Goal: Information Seeking & Learning: Learn about a topic

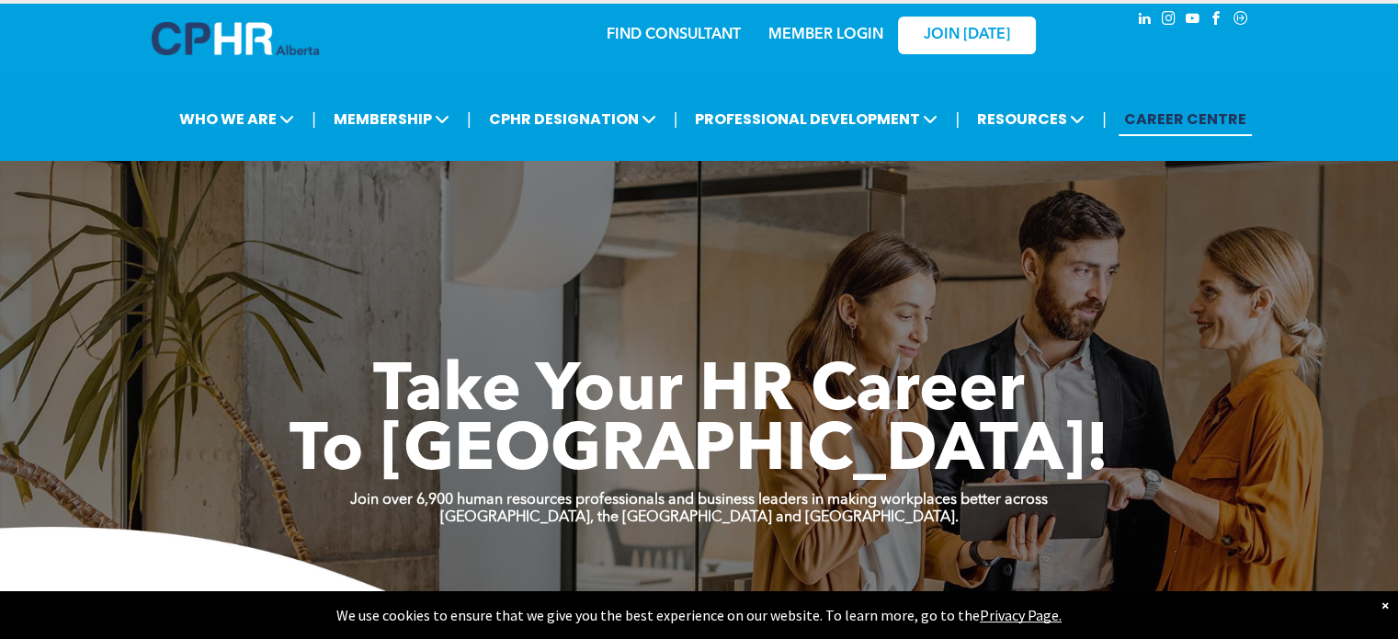
scroll to position [14, 0]
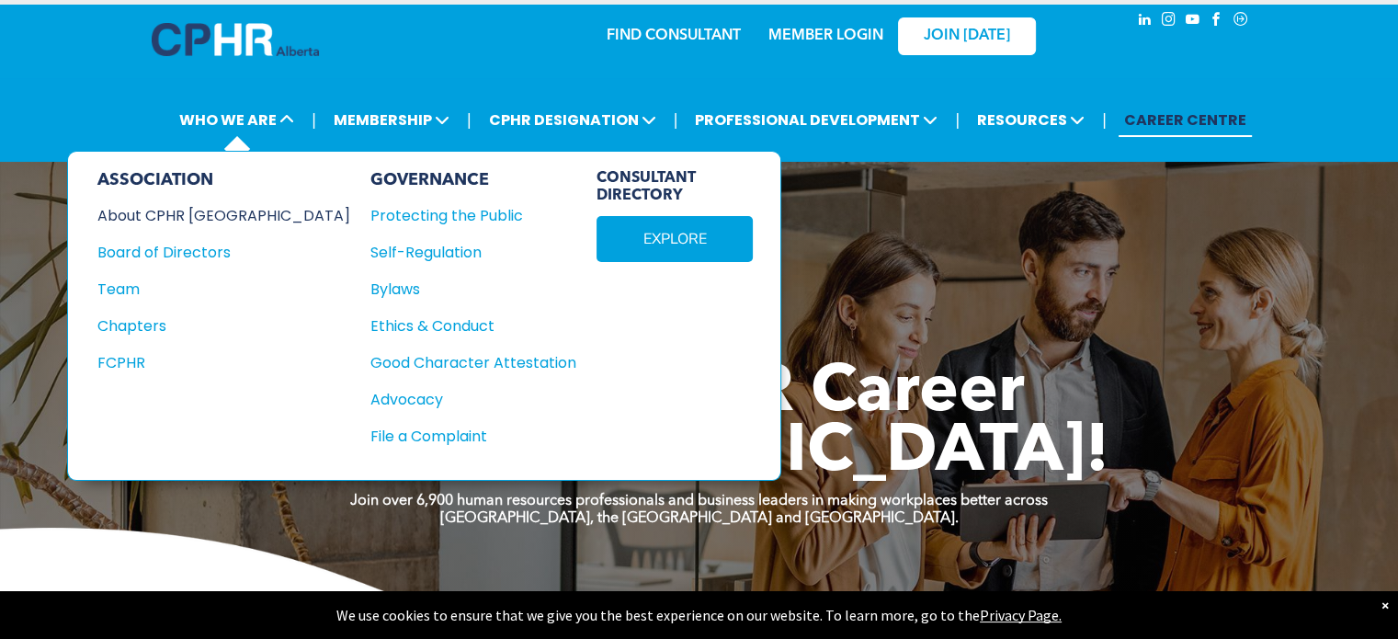
click at [188, 217] on div "About CPHR [GEOGRAPHIC_DATA]" at bounding box center [211, 215] width 228 height 23
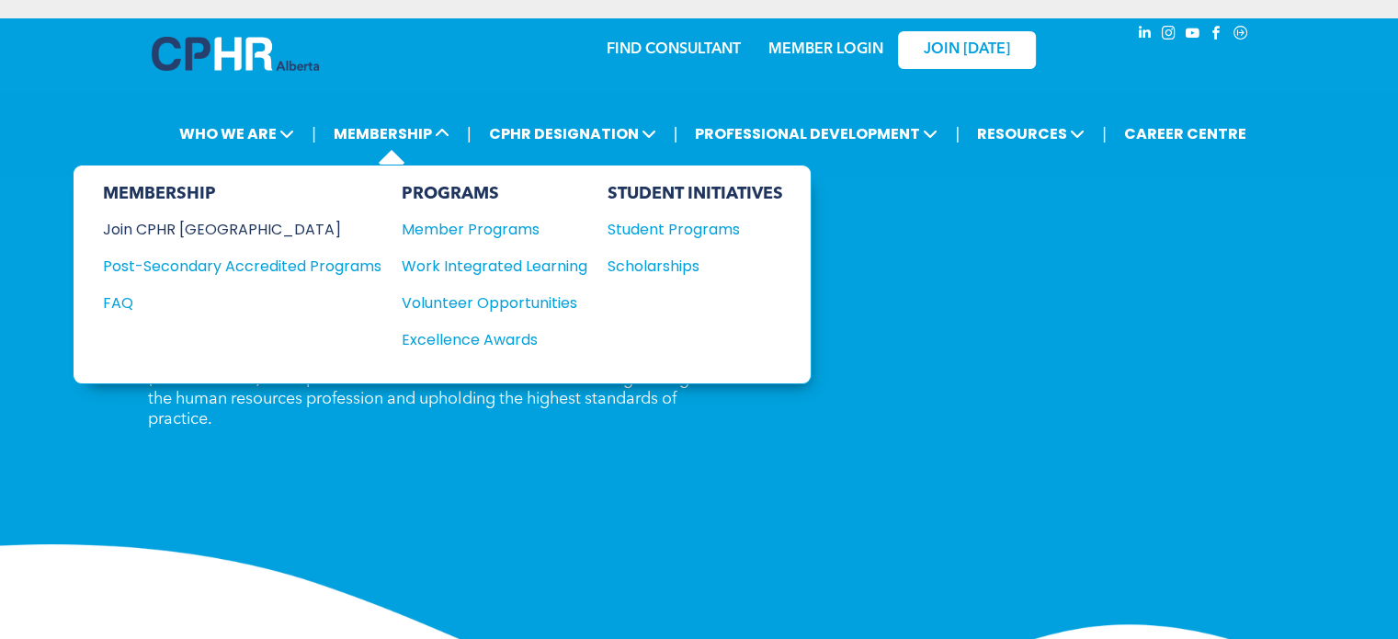
click at [179, 224] on div "Join CPHR [GEOGRAPHIC_DATA]" at bounding box center [228, 229] width 251 height 23
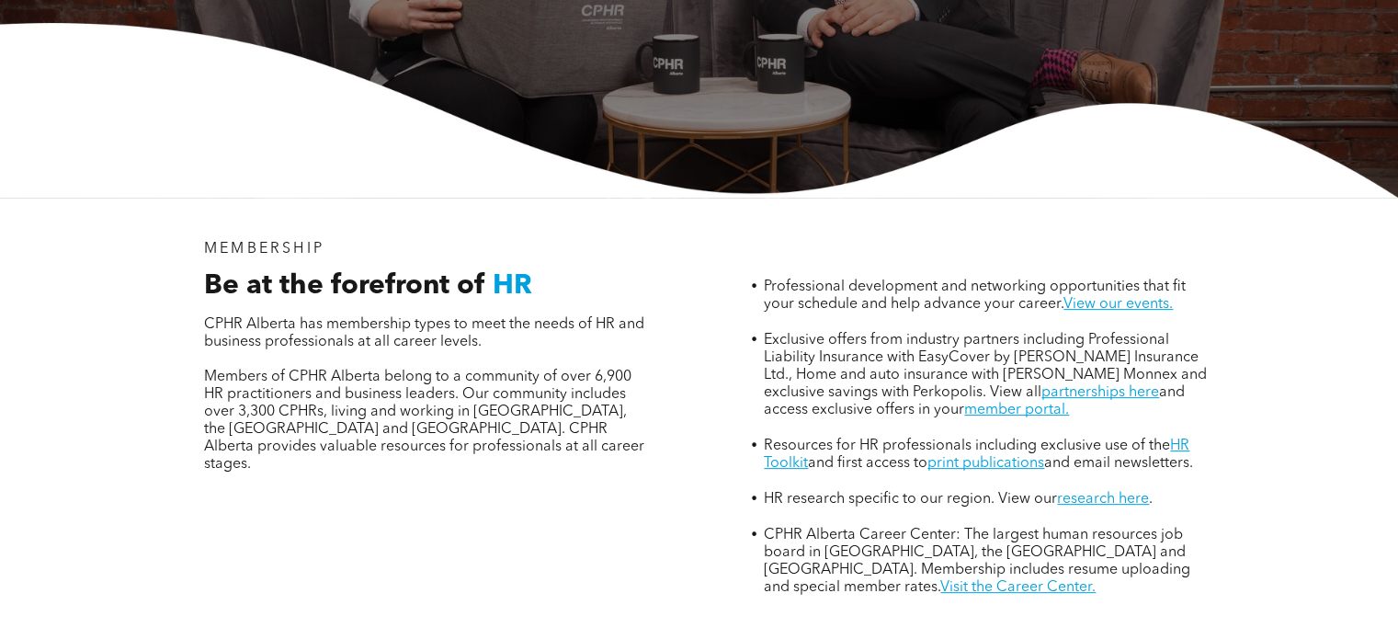
scroll to position [504, 0]
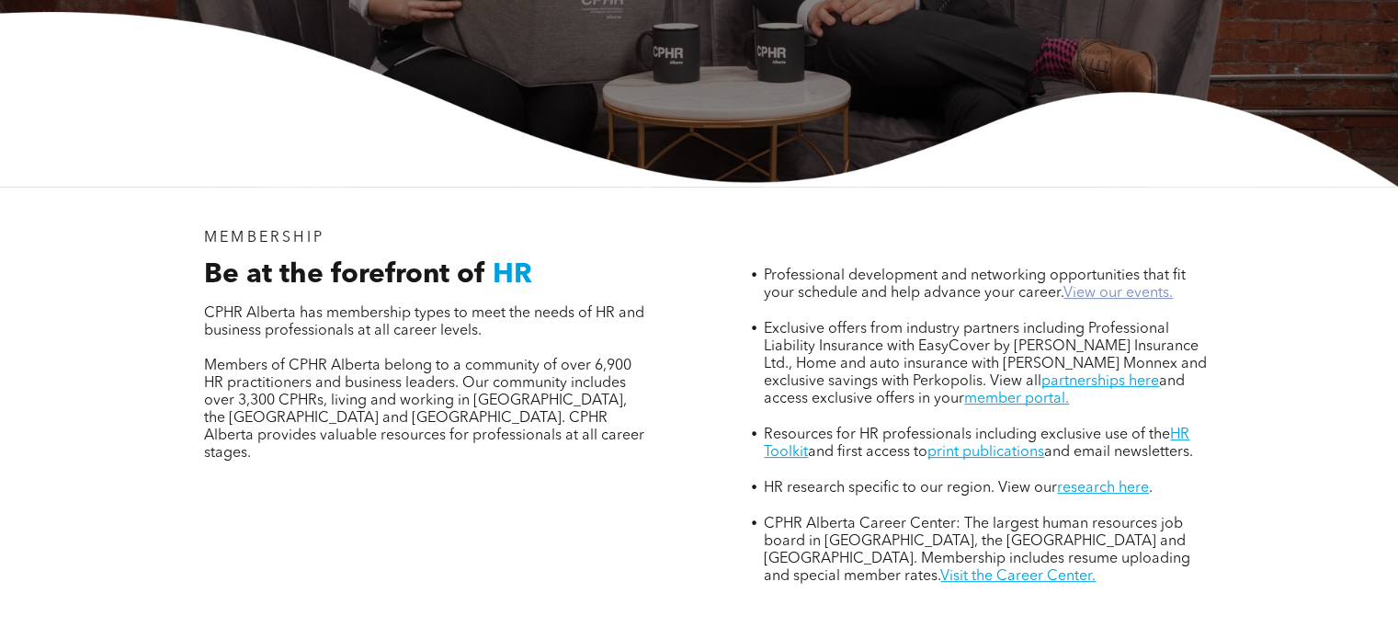
click at [1120, 286] on link "View our events." at bounding box center [1118, 293] width 109 height 15
